Goal: Task Accomplishment & Management: Manage account settings

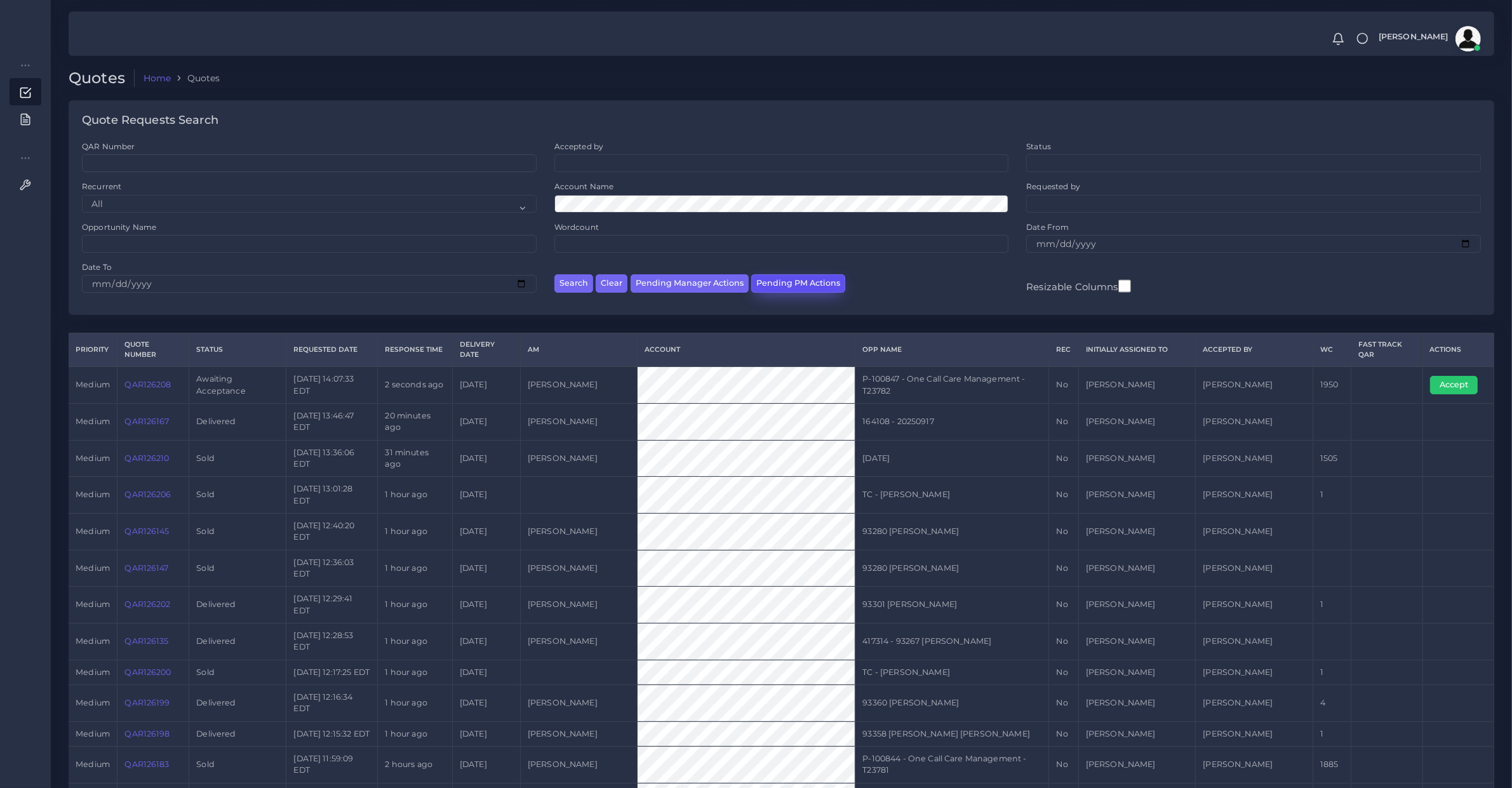
click at [801, 283] on button "Pending PM Actions" at bounding box center [798, 283] width 94 height 18
select select "awaiting_acceptance"
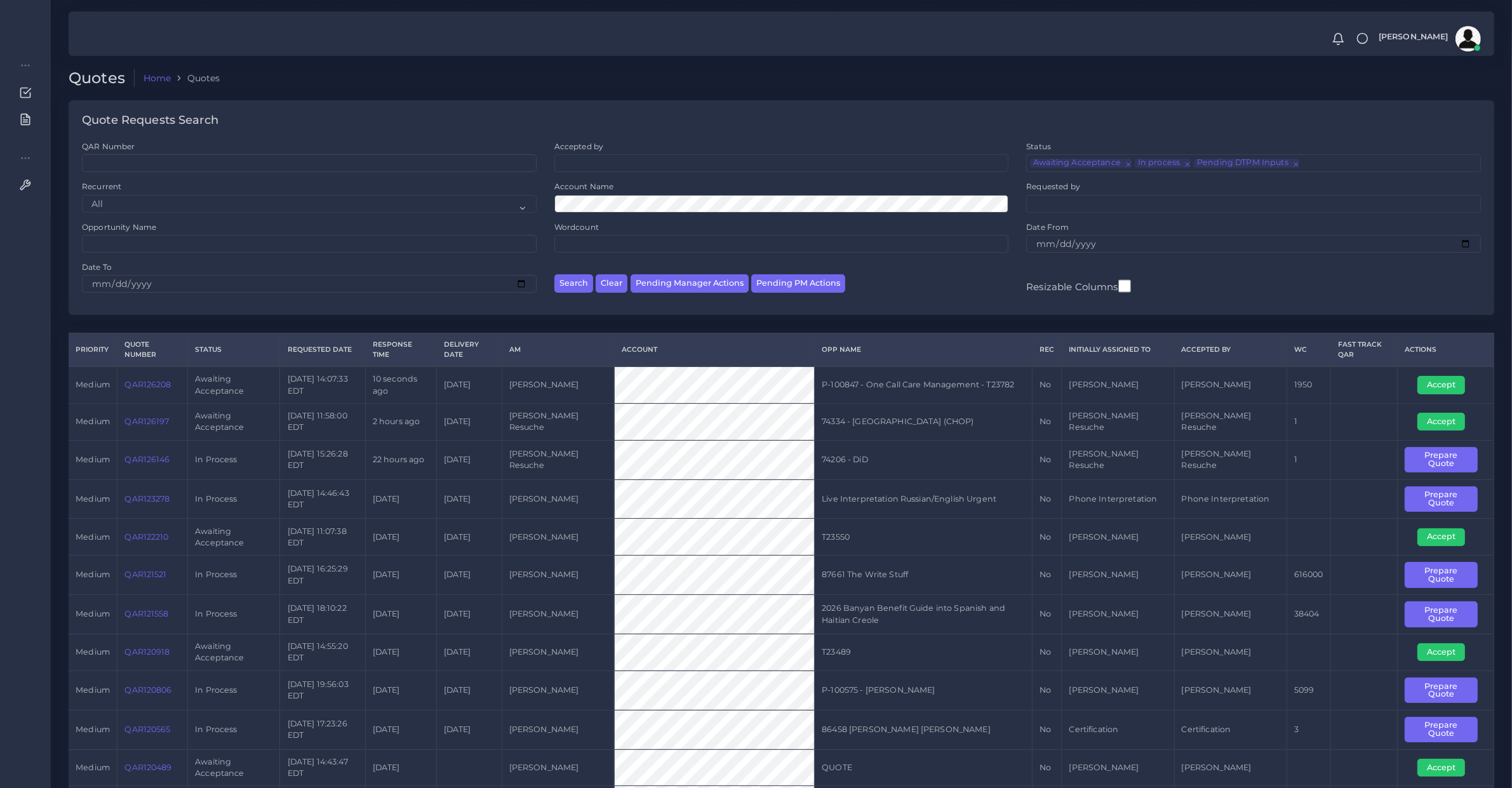
click at [132, 401] on td "QAR126208" at bounding box center [152, 385] width 71 height 37
click at [132, 401] on td "QAR126208" at bounding box center [152, 385] width 71 height 37
copy link "QAR126208"
click at [1443, 387] on button "Accept" at bounding box center [1441, 384] width 47 height 18
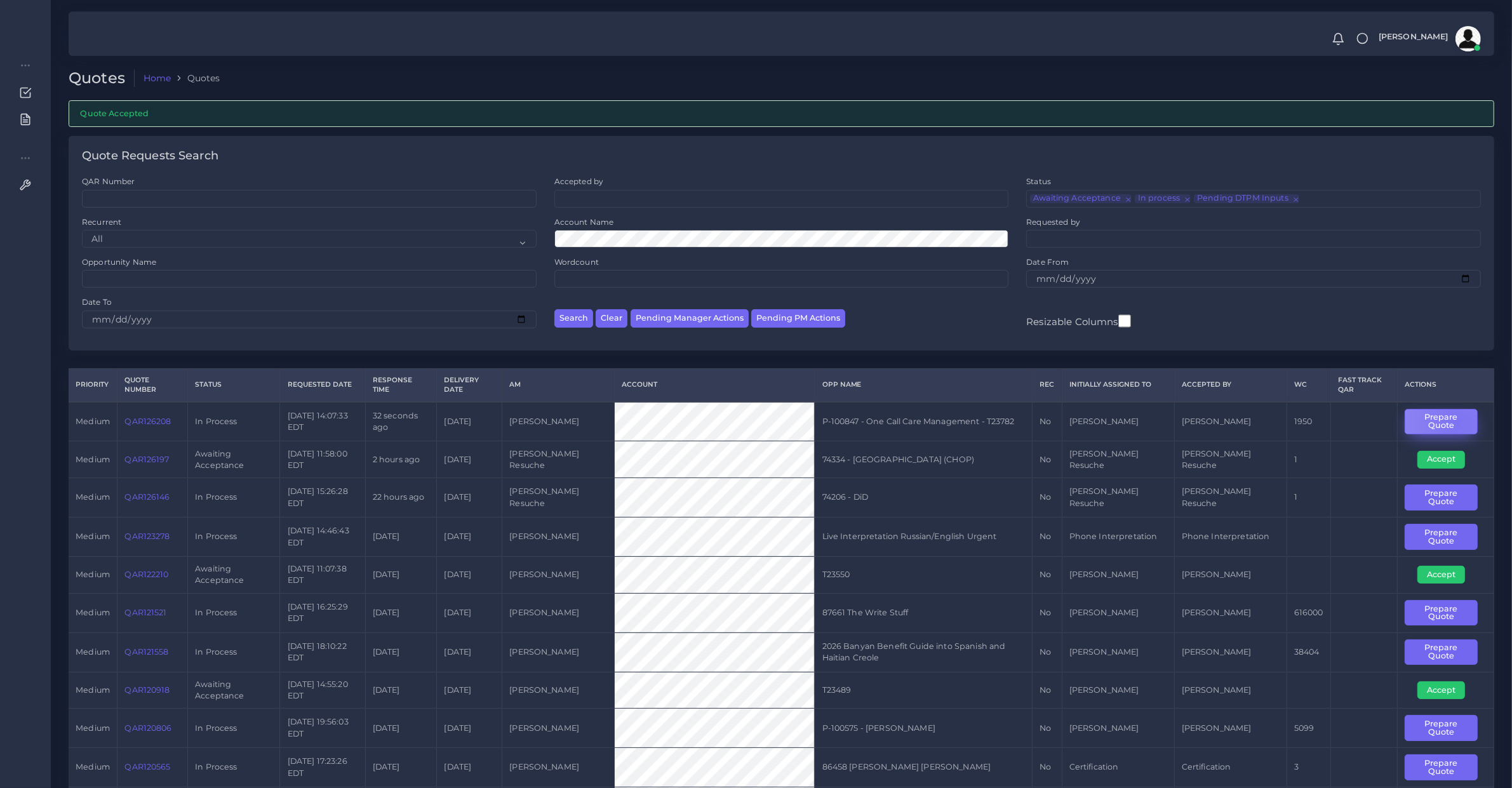
click at [1455, 424] on button "Prepare Quote" at bounding box center [1441, 422] width 73 height 26
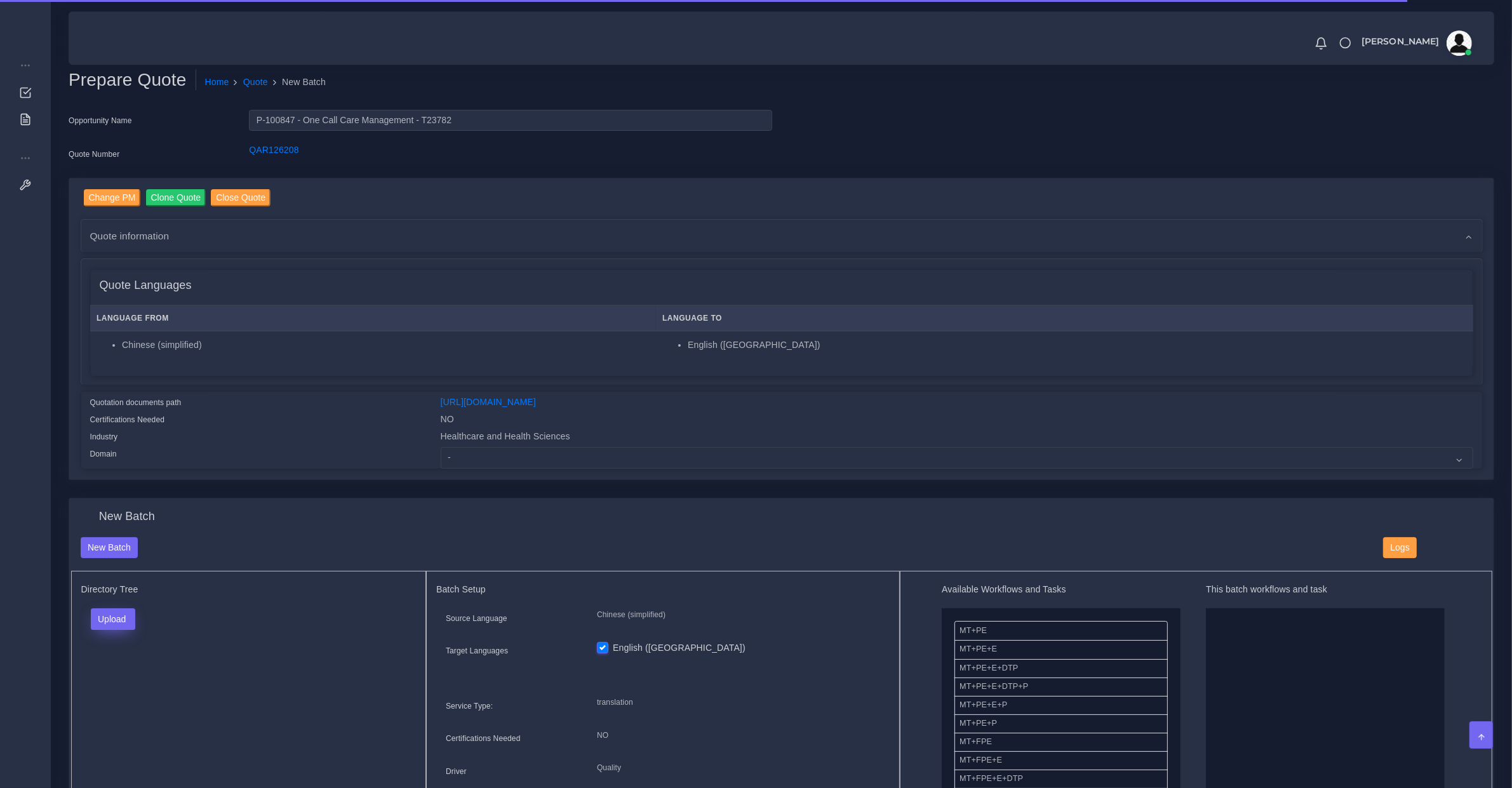
drag, startPoint x: 132, startPoint y: 602, endPoint x: 126, endPoint y: 619, distance: 18.0
click at [130, 605] on div "Directory Tree Upload Folder Files un/check all" at bounding box center [249, 727] width 356 height 313
click at [126, 619] on button "Upload" at bounding box center [113, 619] width 45 height 21
click at [143, 661] on label "Files" at bounding box center [135, 667] width 88 height 16
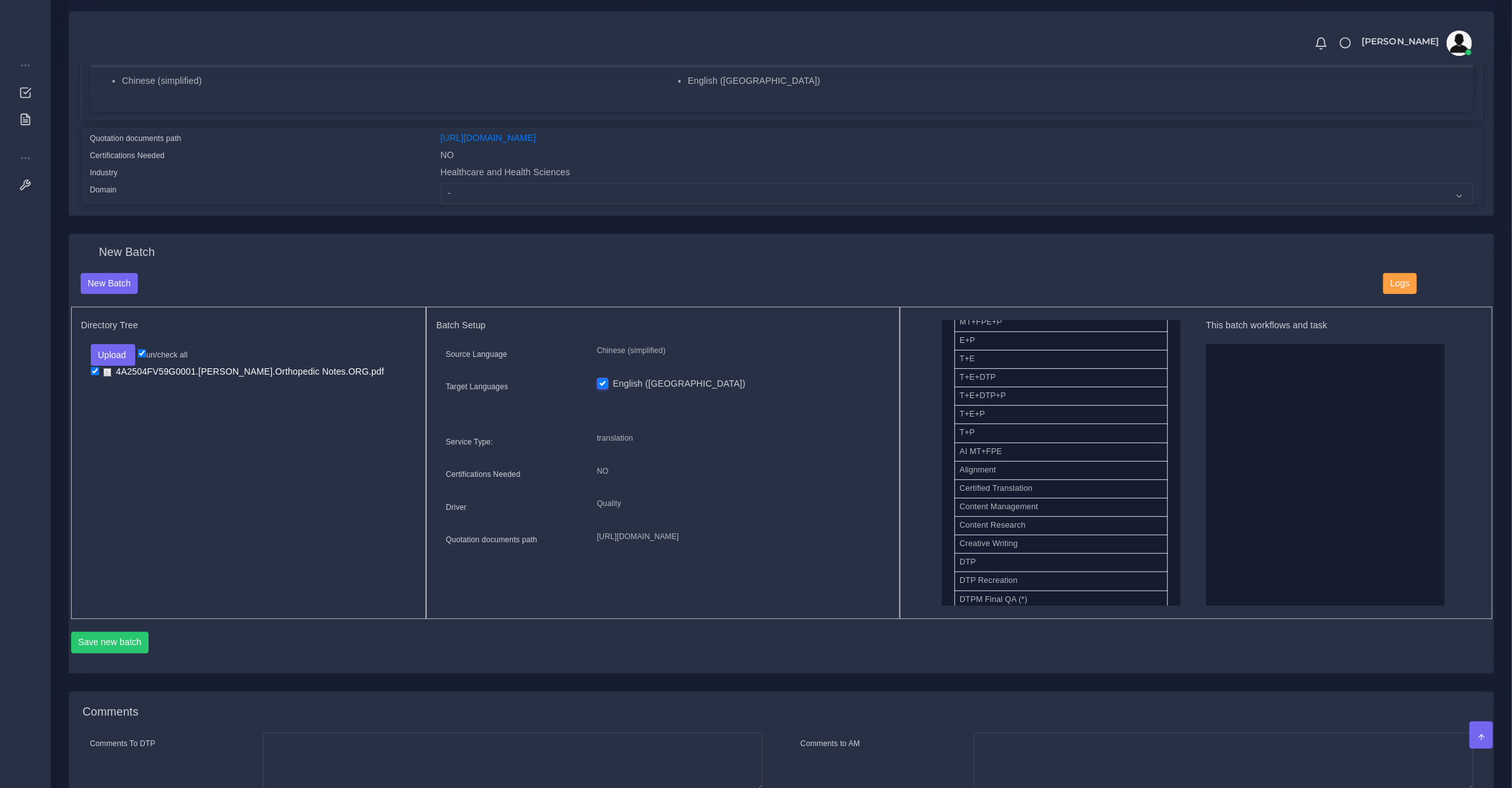
scroll to position [115, 0]
drag, startPoint x: 1007, startPoint y: 530, endPoint x: 1348, endPoint y: 486, distance: 343.8
click at [126, 632] on button "Save new batch" at bounding box center [110, 642] width 78 height 21
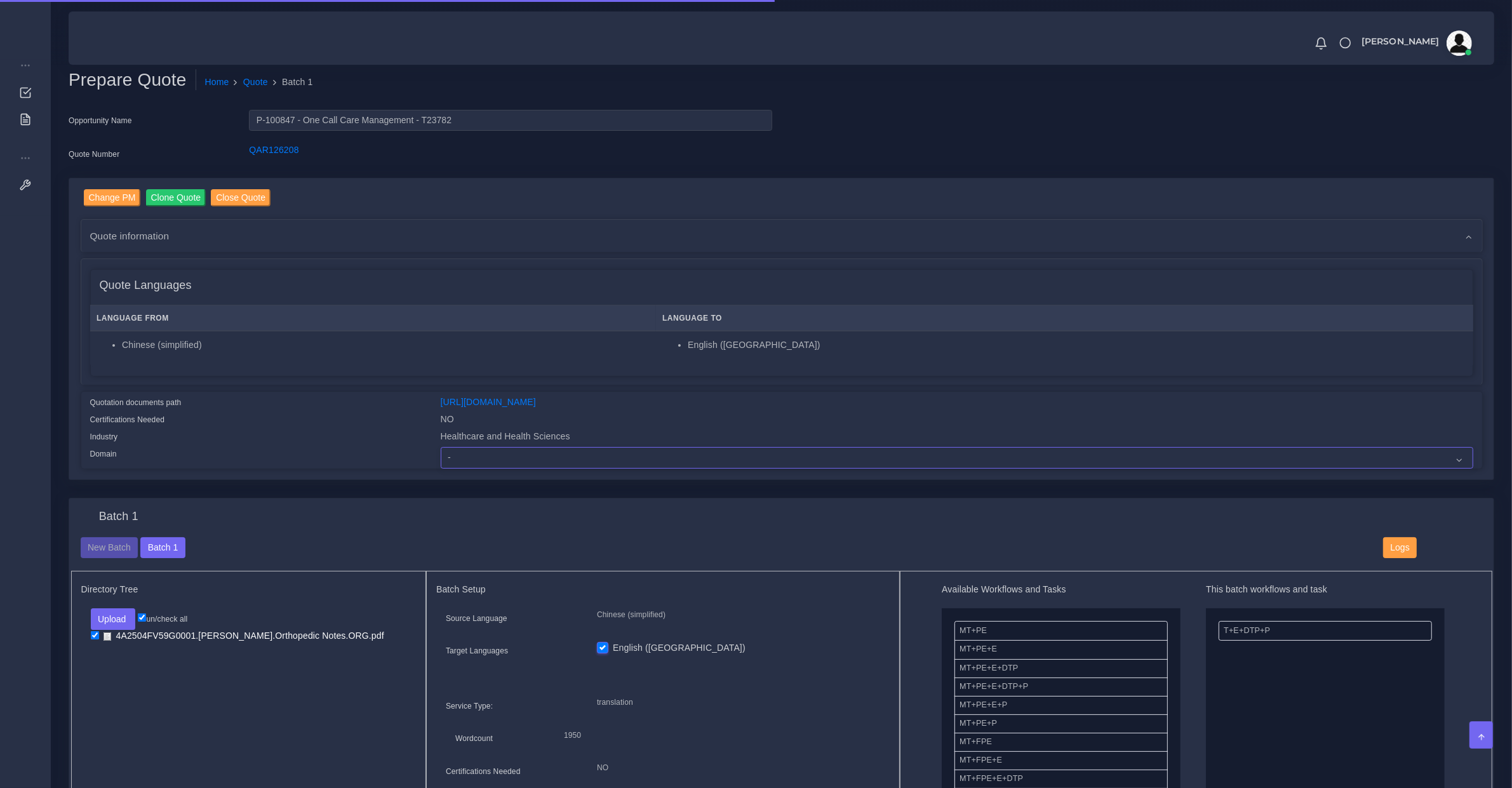
click at [474, 449] on select "- Advertising and Media Agriculture, Forestry and Fishing Architecture, Buildin…" at bounding box center [957, 457] width 1032 height 21
select select "Healthcare and Health Sciences"
click at [441, 447] on select "- Advertising and Media Agriculture, Forestry and Fishing Architecture, Buildin…" at bounding box center [957, 457] width 1032 height 21
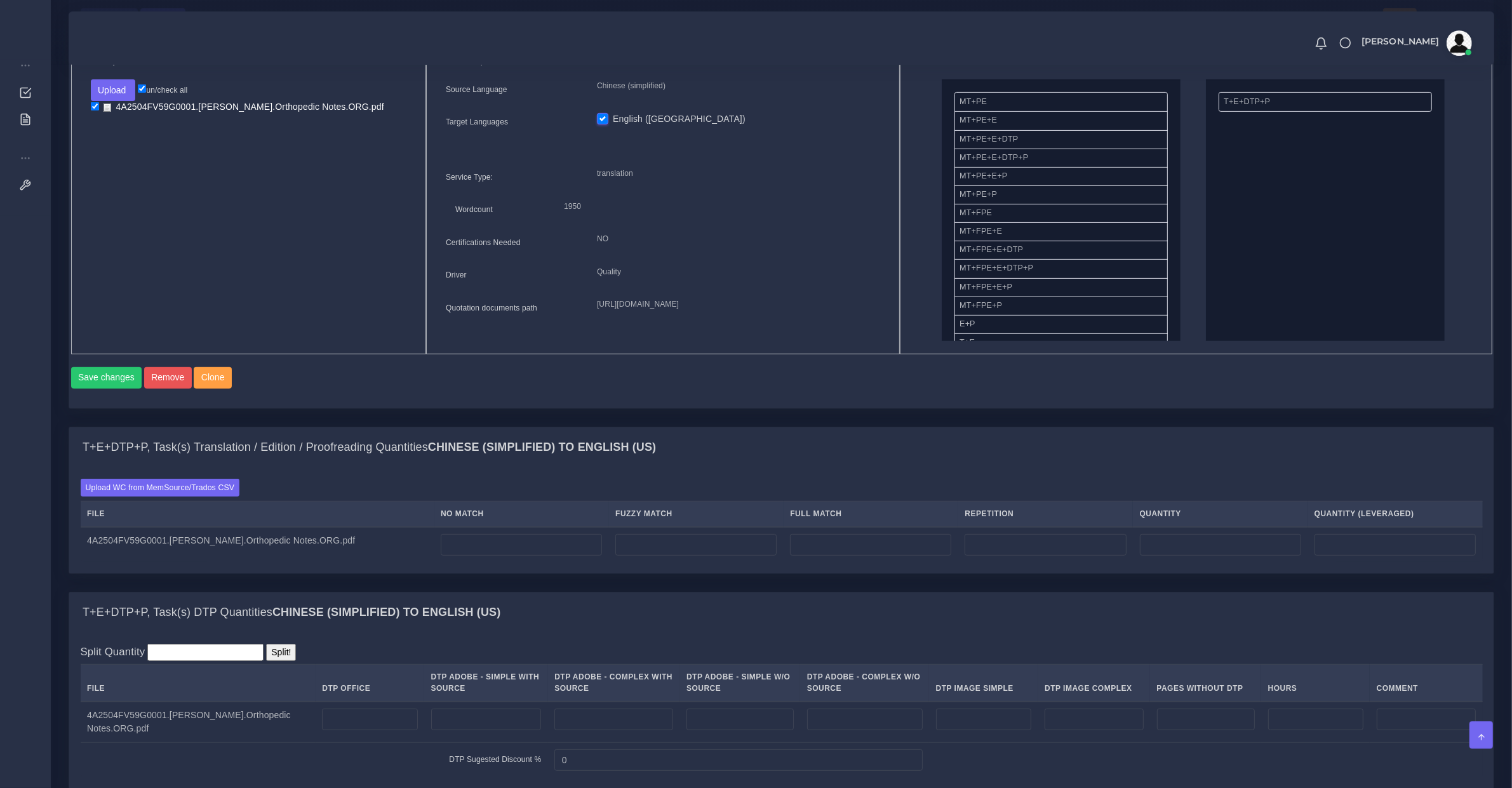
scroll to position [661, 0]
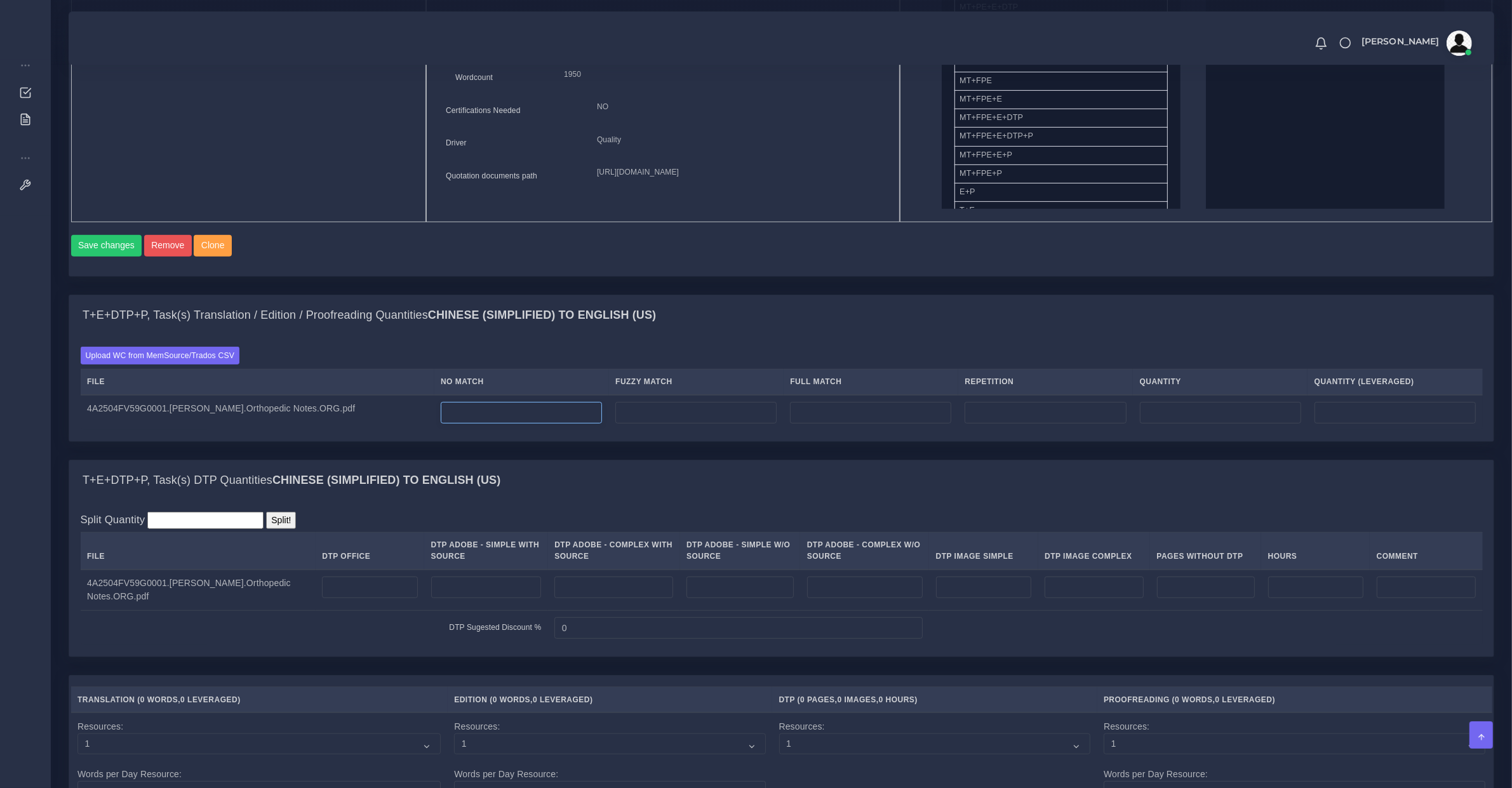
click at [463, 424] on input "number" at bounding box center [521, 412] width 162 height 21
type input "1950"
type input "0"
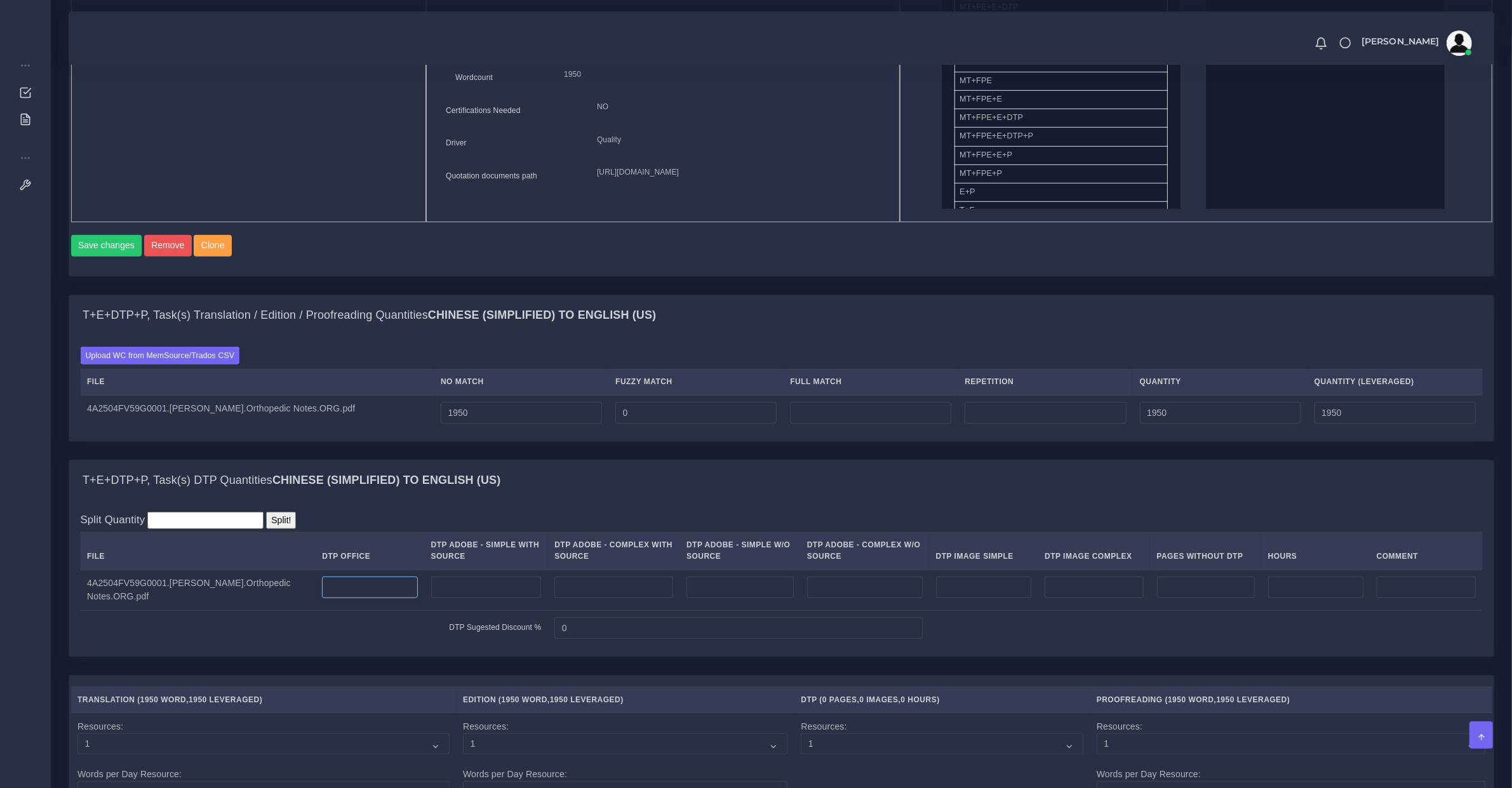
click at [362, 598] on input "number" at bounding box center [369, 587] width 95 height 21
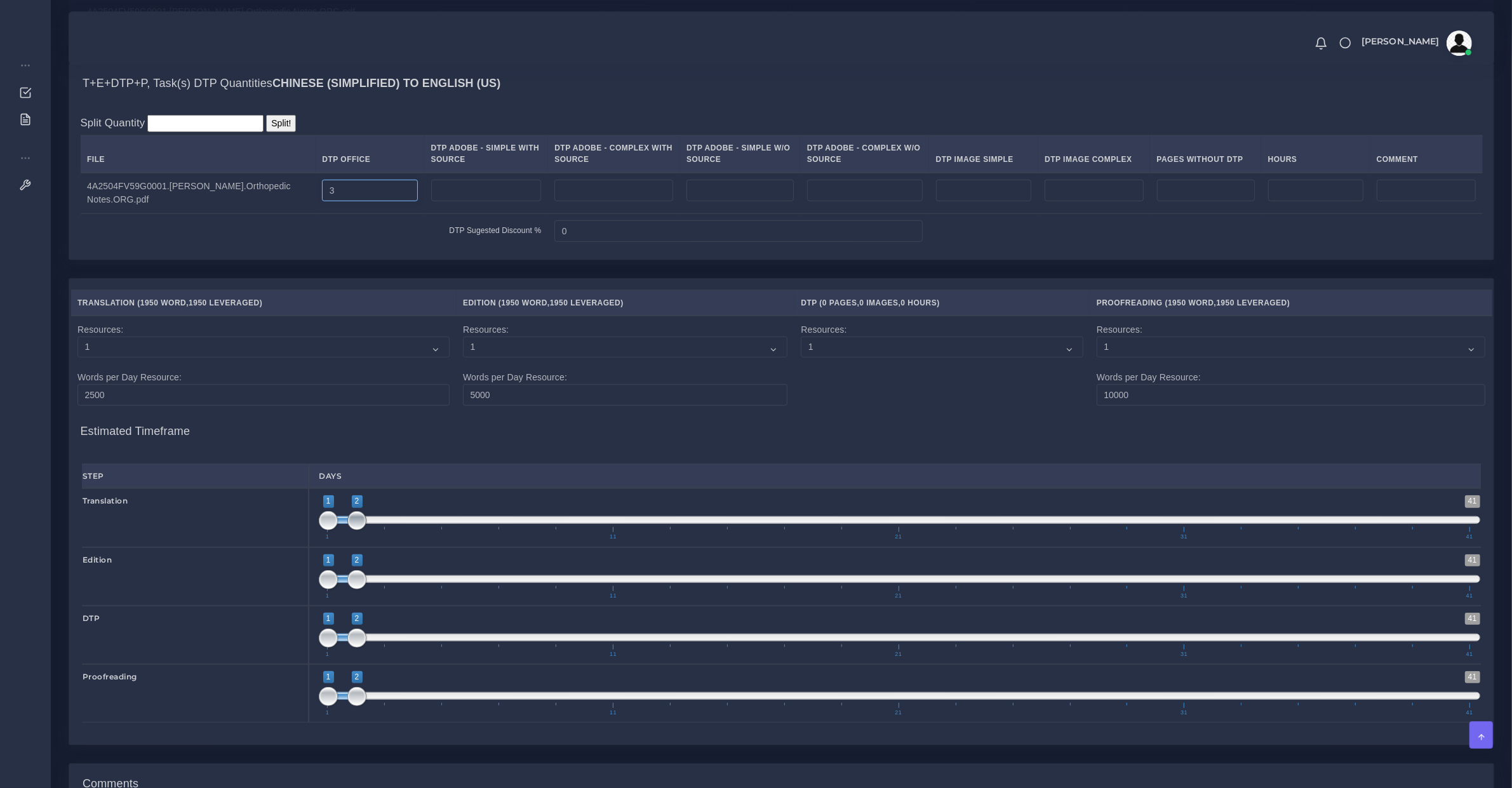
type input "3"
type input "1;1"
drag, startPoint x: 356, startPoint y: 537, endPoint x: 282, endPoint y: 537, distance: 74.0
click at [282, 537] on div "Translation 1 41 1 2 1 — 2 1 11 21 31 41 1;1" at bounding box center [782, 518] width 1419 height 58
type input "1;1"
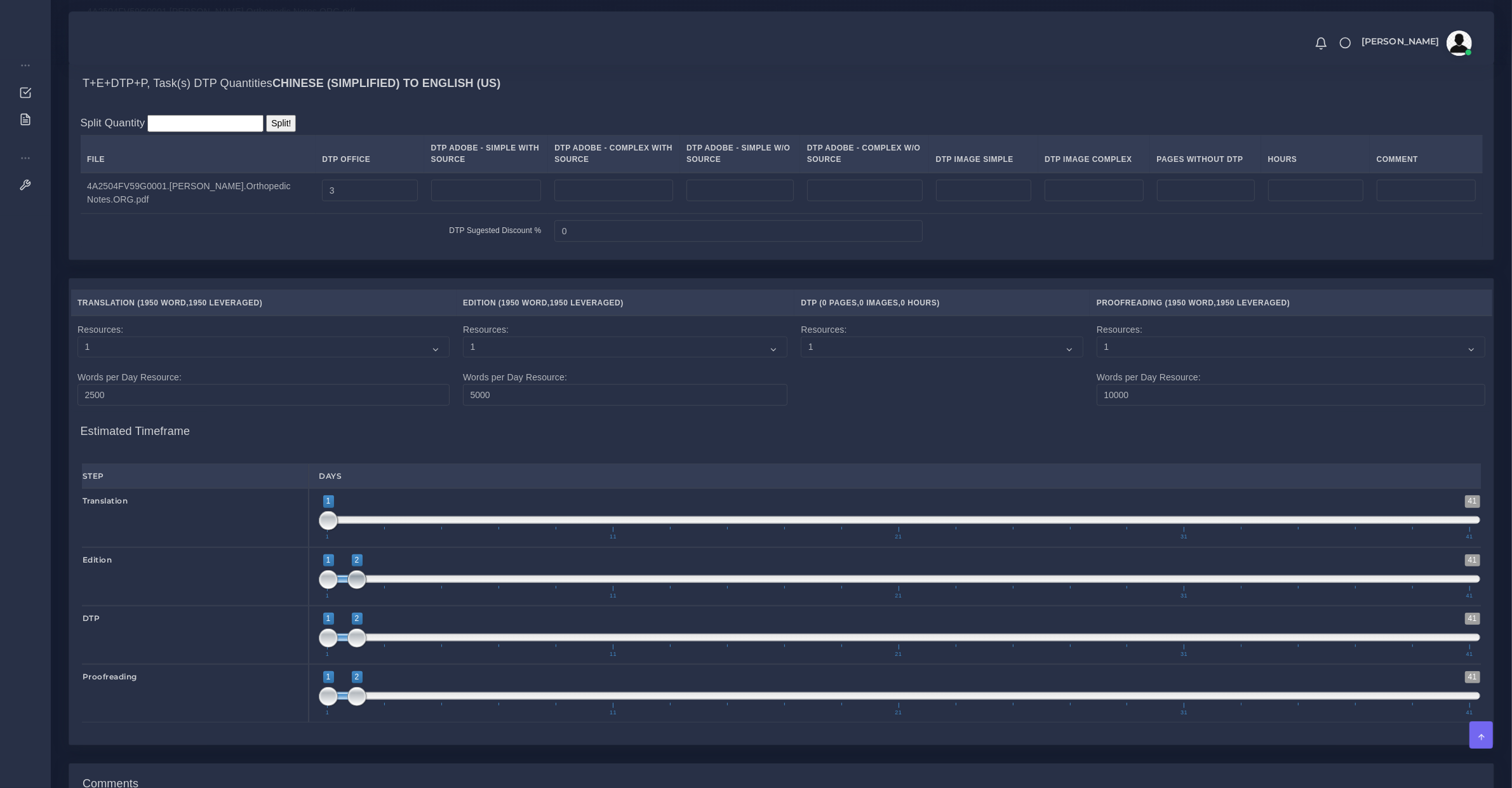
drag, startPoint x: 362, startPoint y: 592, endPoint x: 326, endPoint y: 593, distance: 36.0
click at [347, 589] on span at bounding box center [356, 579] width 19 height 19
drag, startPoint x: 335, startPoint y: 654, endPoint x: 325, endPoint y: 654, distance: 10.0
click at [325, 654] on span "1 41 1 2 1 — 2 1 11 21 31 41" at bounding box center [899, 635] width 1162 height 45
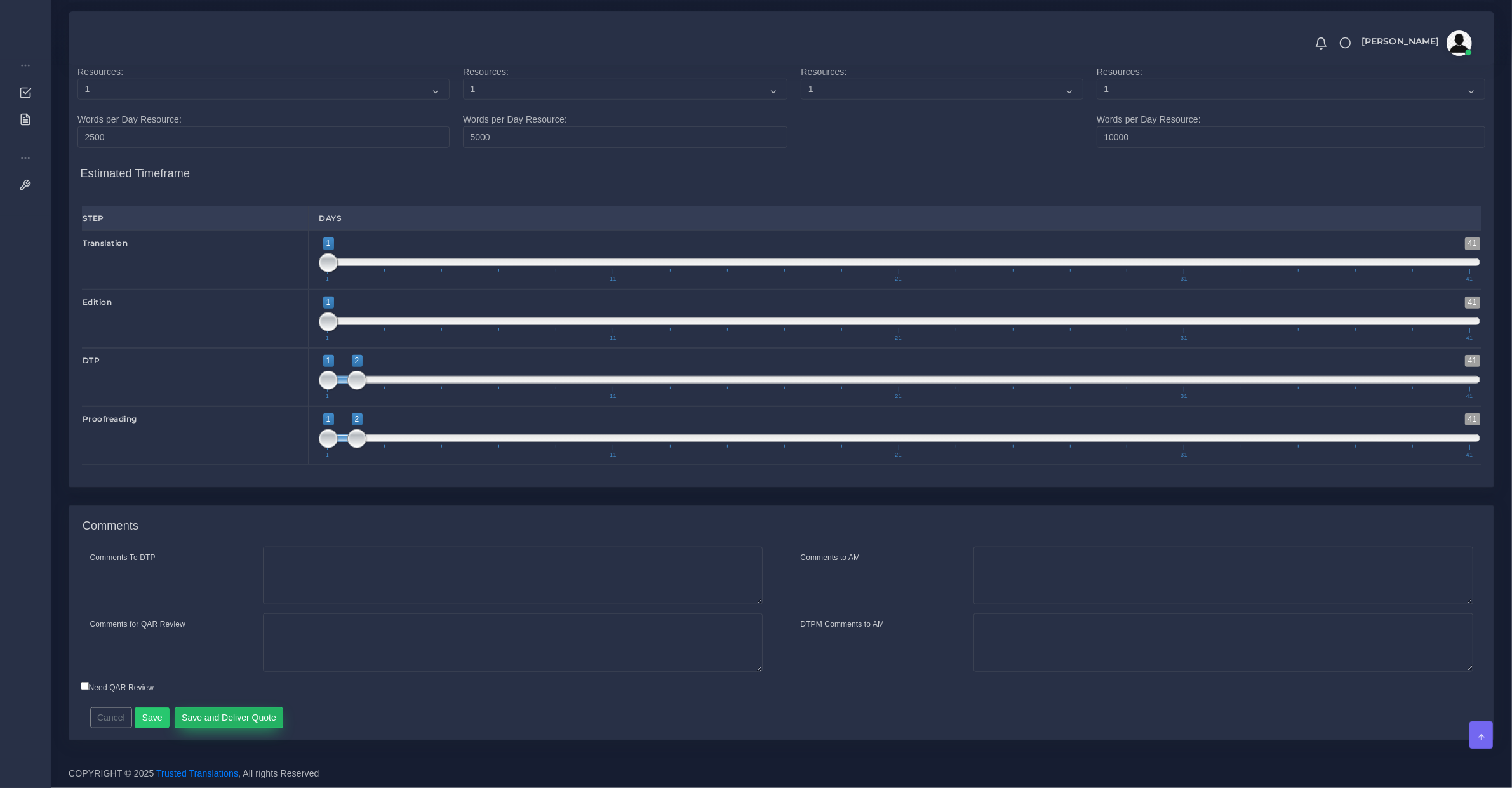
click at [223, 724] on button "Save and Deliver Quote" at bounding box center [229, 717] width 109 height 21
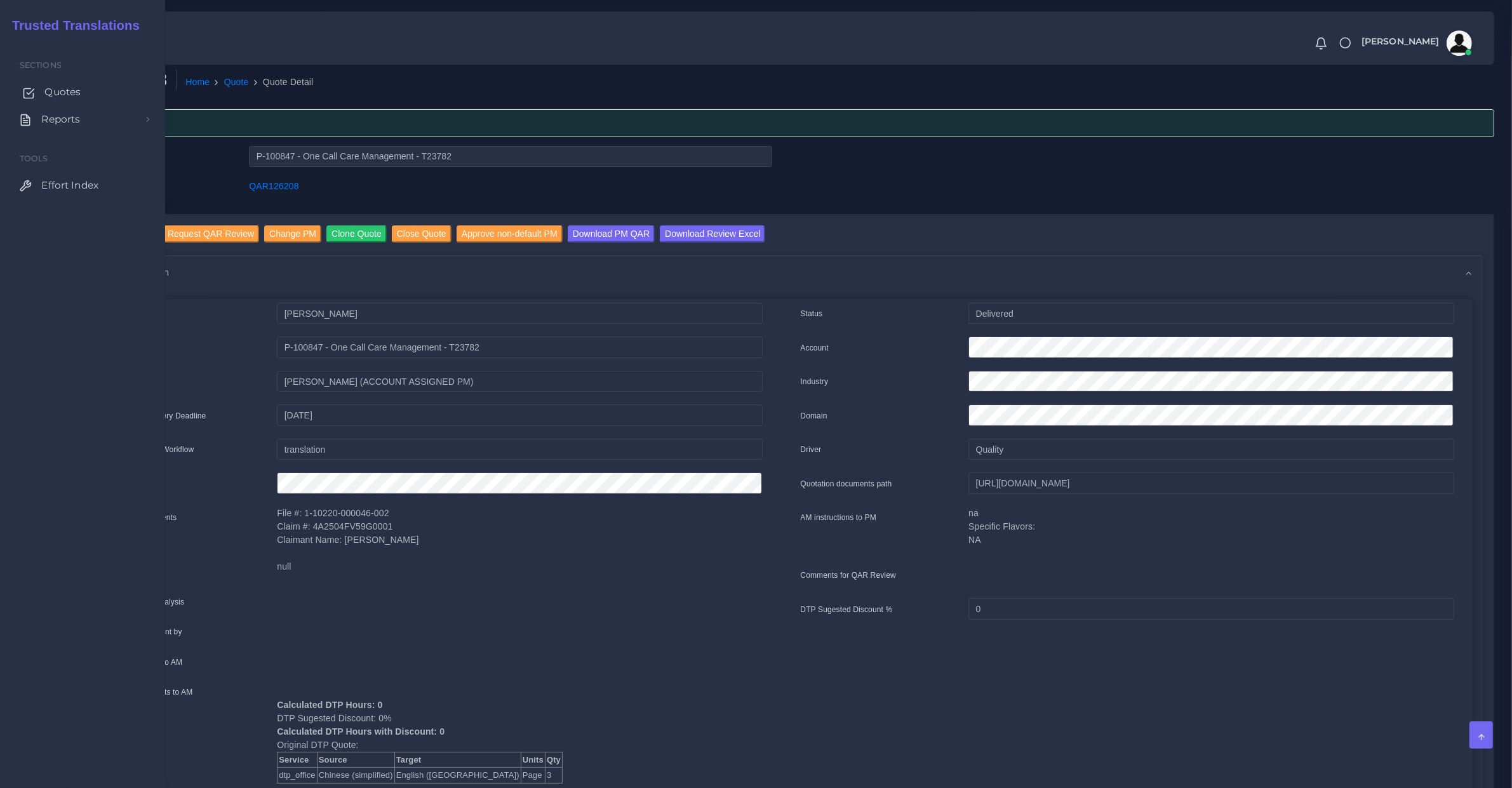
click at [58, 88] on span "Quotes" at bounding box center [63, 92] width 36 height 14
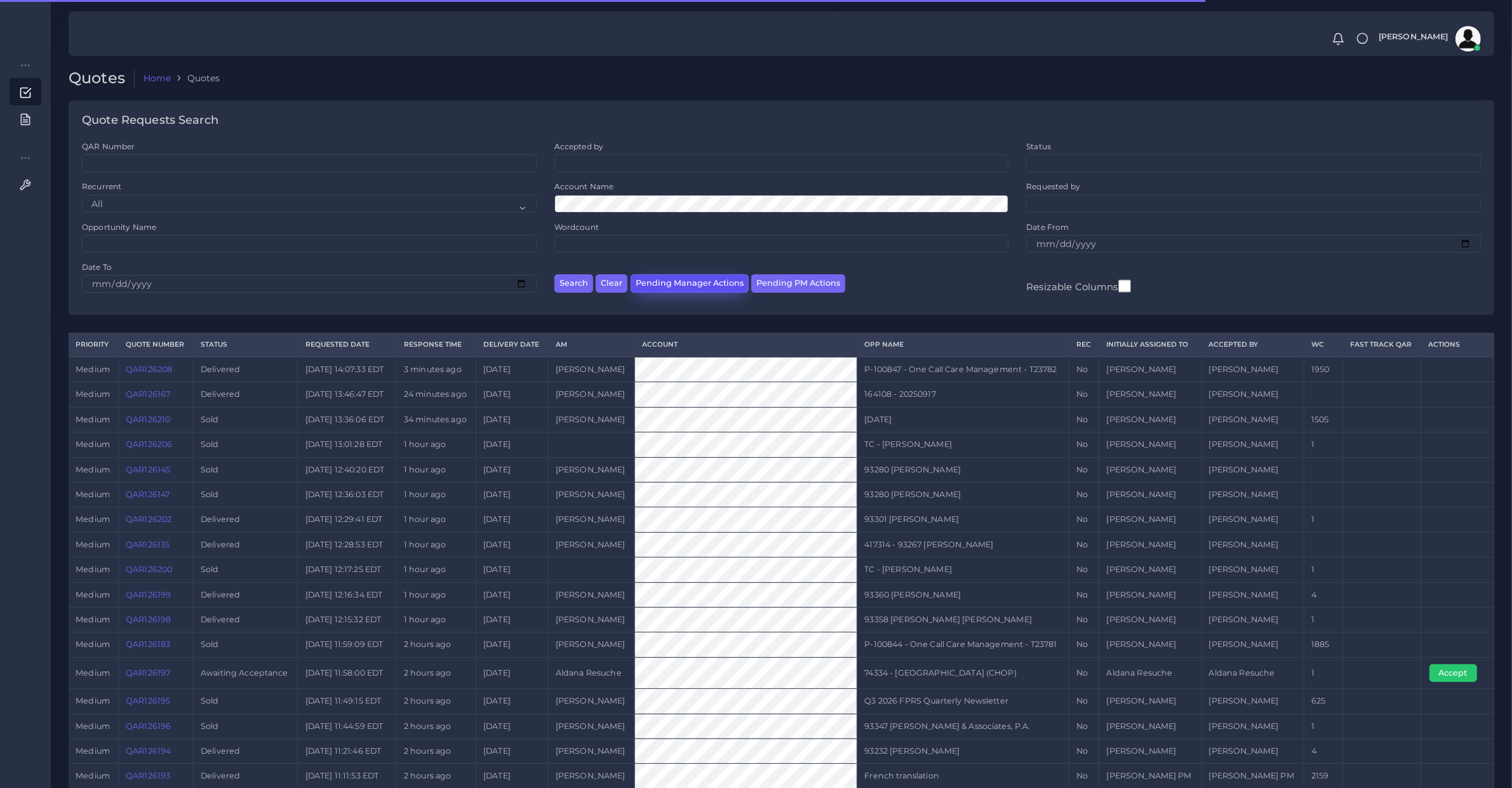
click at [658, 287] on button "Pending Manager Actions" at bounding box center [690, 283] width 118 height 18
select select "awaiting_manager_initial_review"
